Goal: Use online tool/utility: Use online tool/utility

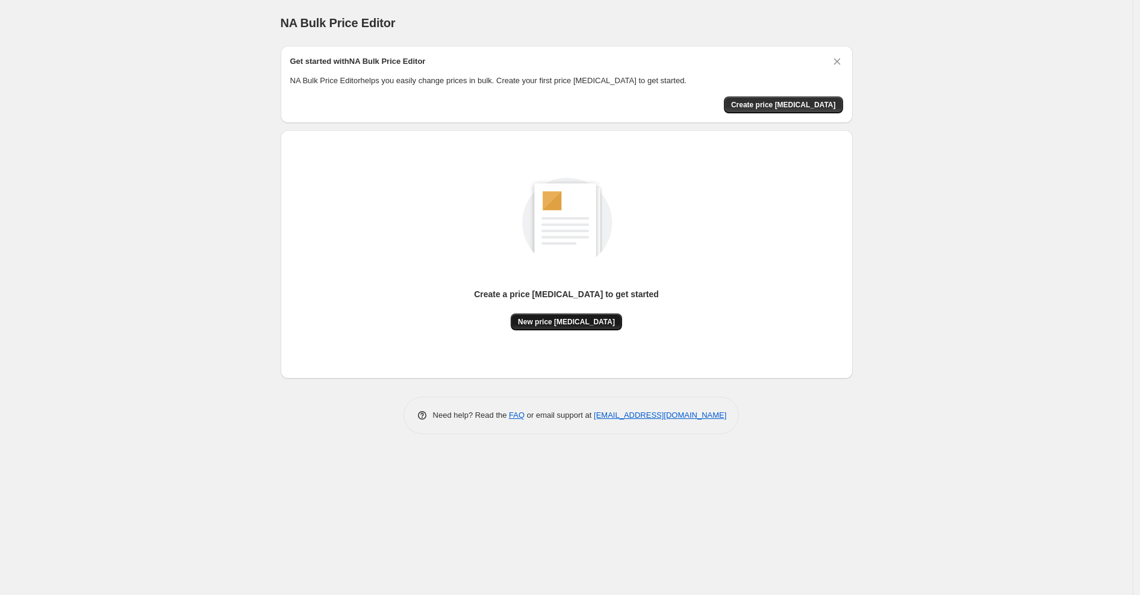
click at [587, 326] on button "New price [MEDICAL_DATA]" at bounding box center [566, 321] width 111 height 17
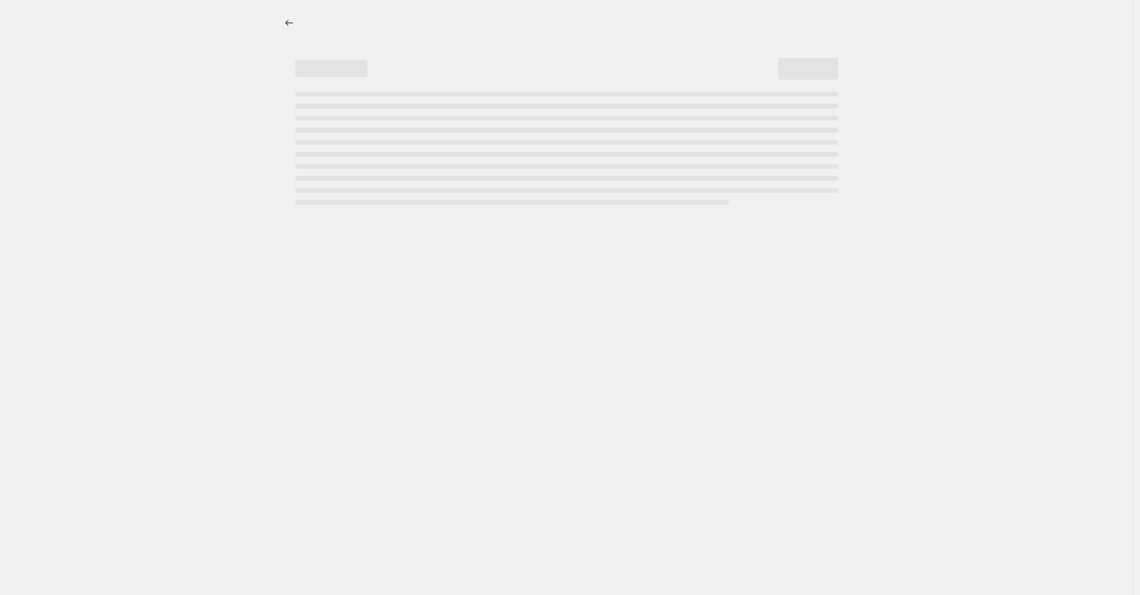
select select "percentage"
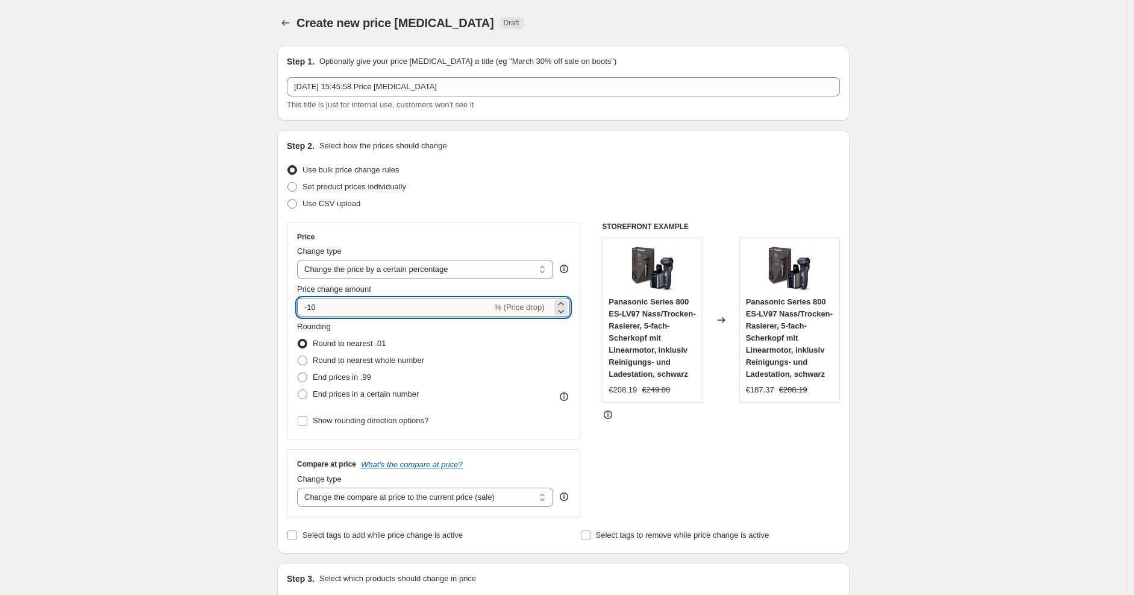
click at [436, 298] on input "-10" at bounding box center [394, 307] width 195 height 19
type input "-1"
type input "-25"
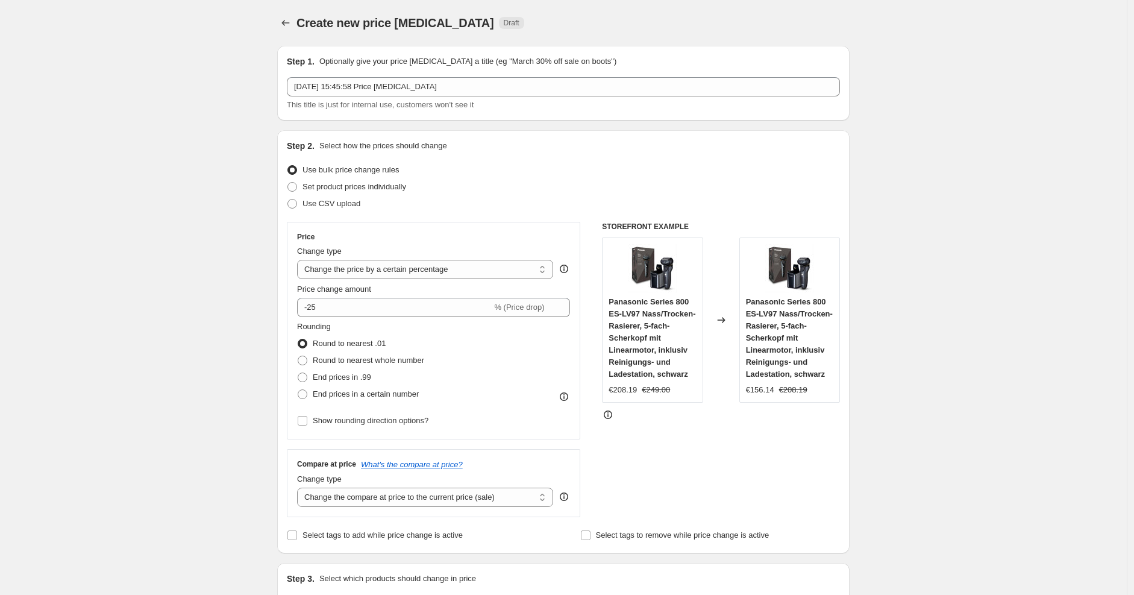
click at [581, 158] on div "Step 2. Select how the prices should change Use bulk price change rules Set pro…" at bounding box center [563, 342] width 553 height 404
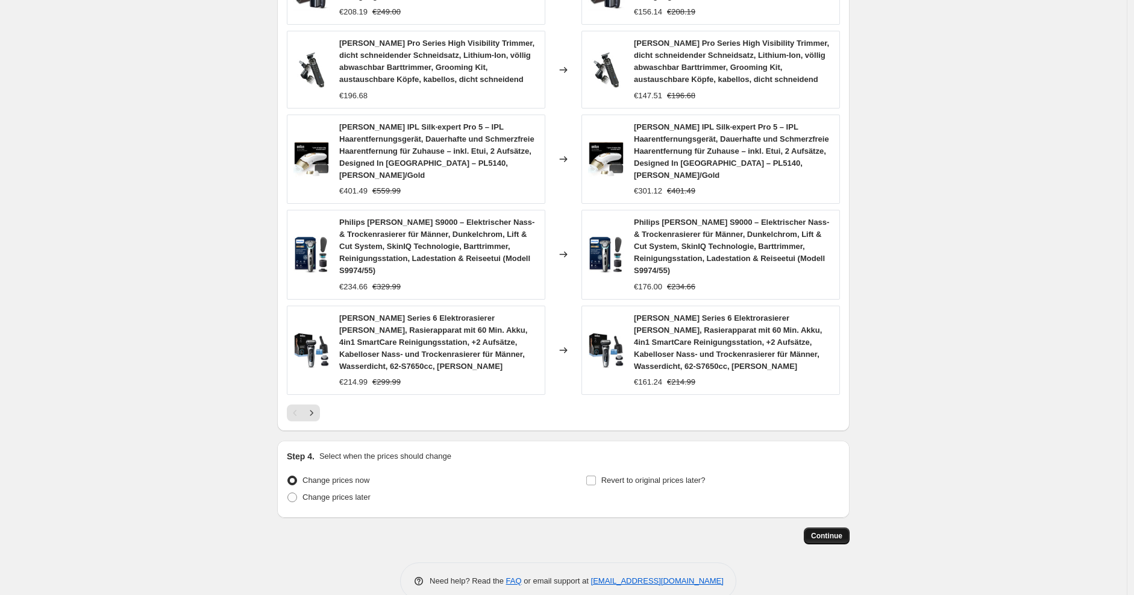
click at [819, 531] on span "Continue" at bounding box center [826, 536] width 31 height 10
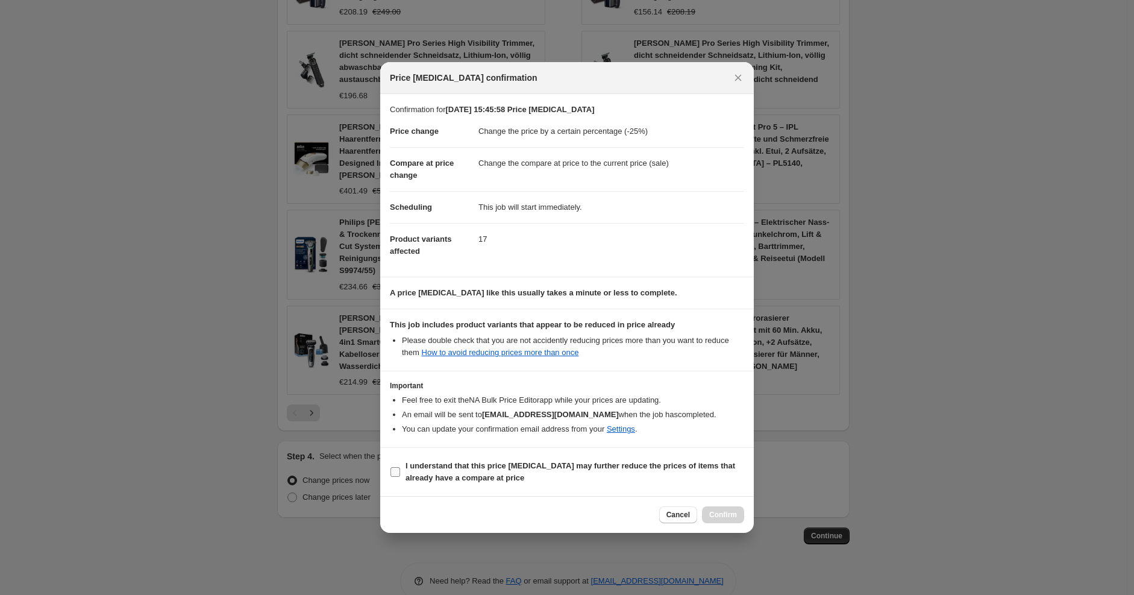
click at [634, 458] on label "I understand that this price [MEDICAL_DATA] may further reduce the prices of it…" at bounding box center [567, 471] width 354 height 29
click at [400, 467] on input "I understand that this price [MEDICAL_DATA] may further reduce the prices of it…" at bounding box center [395, 472] width 10 height 10
checkbox input "true"
click at [723, 512] on span "Confirm" at bounding box center [723, 515] width 28 height 10
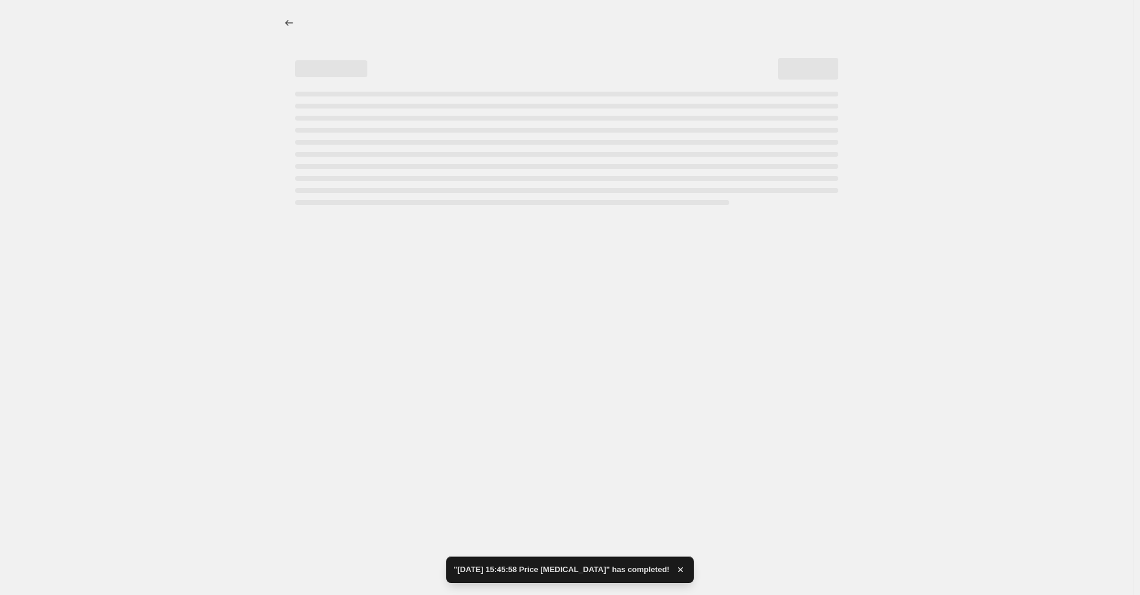
select select "percentage"
